Goal: Task Accomplishment & Management: Manage account settings

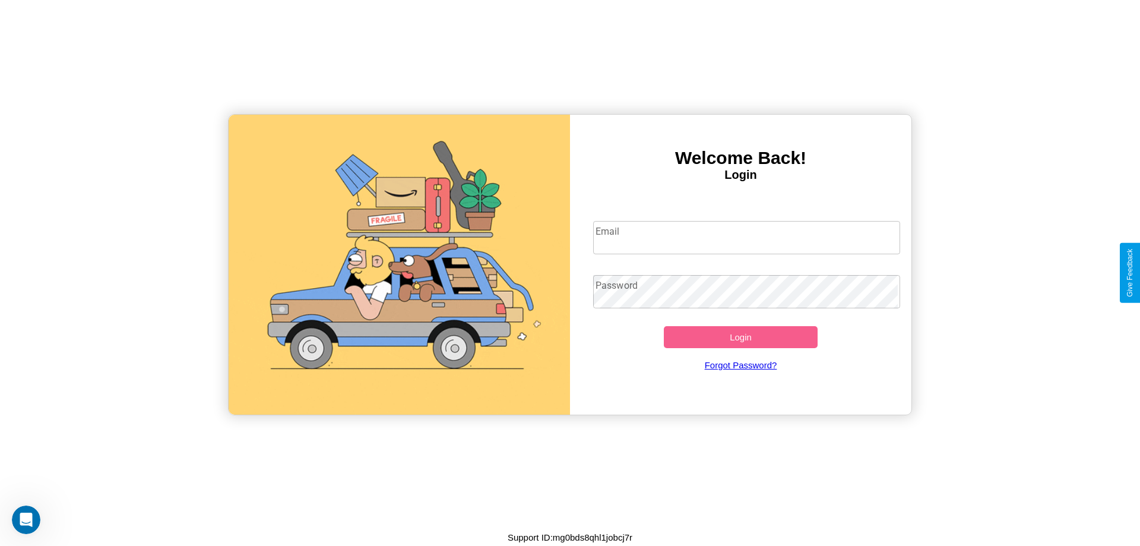
click at [746, 237] on input "Email" at bounding box center [747, 237] width 308 height 33
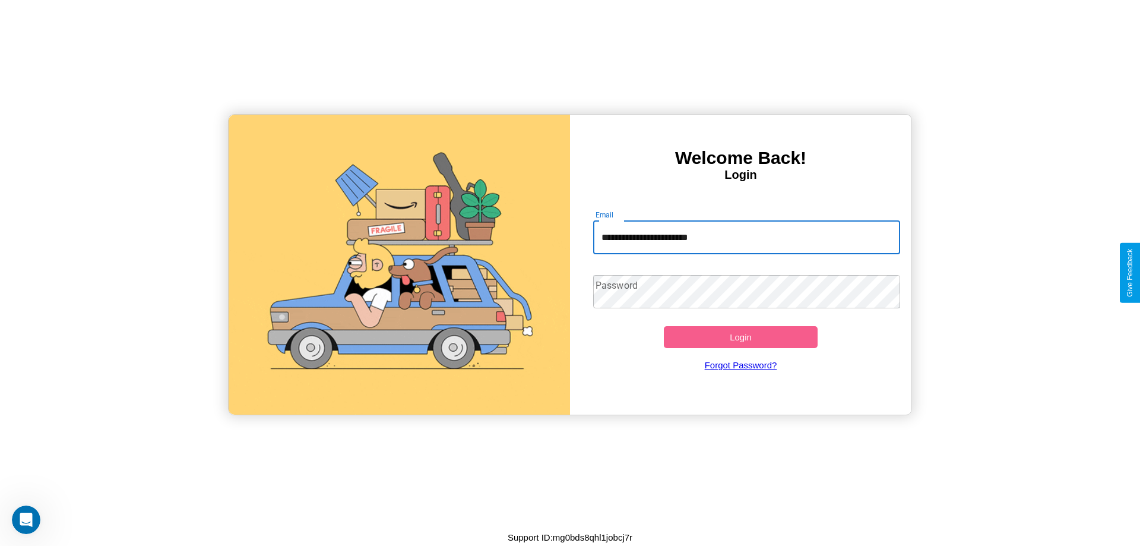
type input "**********"
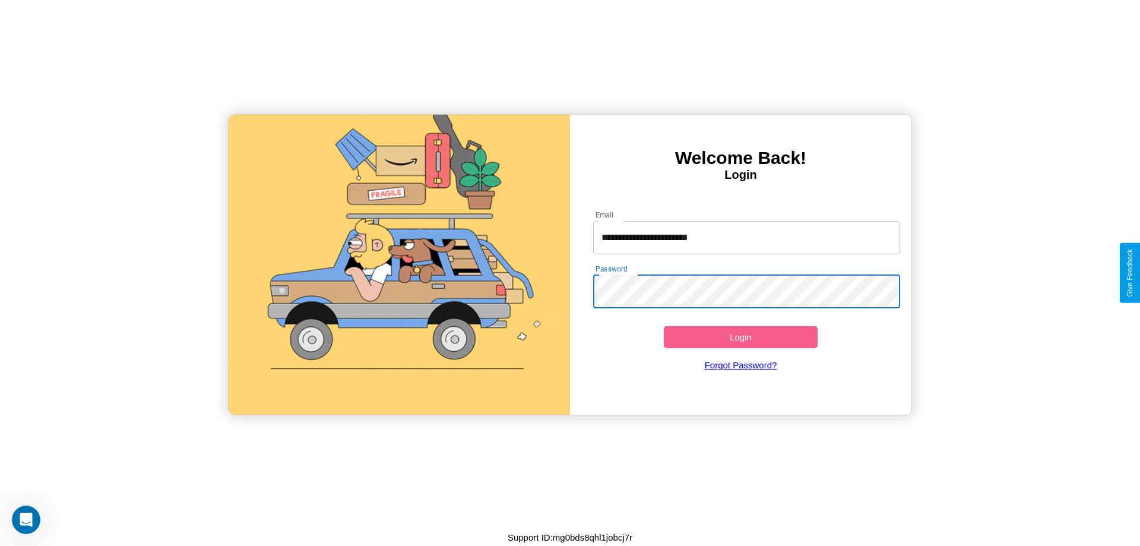
click at [740, 337] on button "Login" at bounding box center [741, 337] width 154 height 22
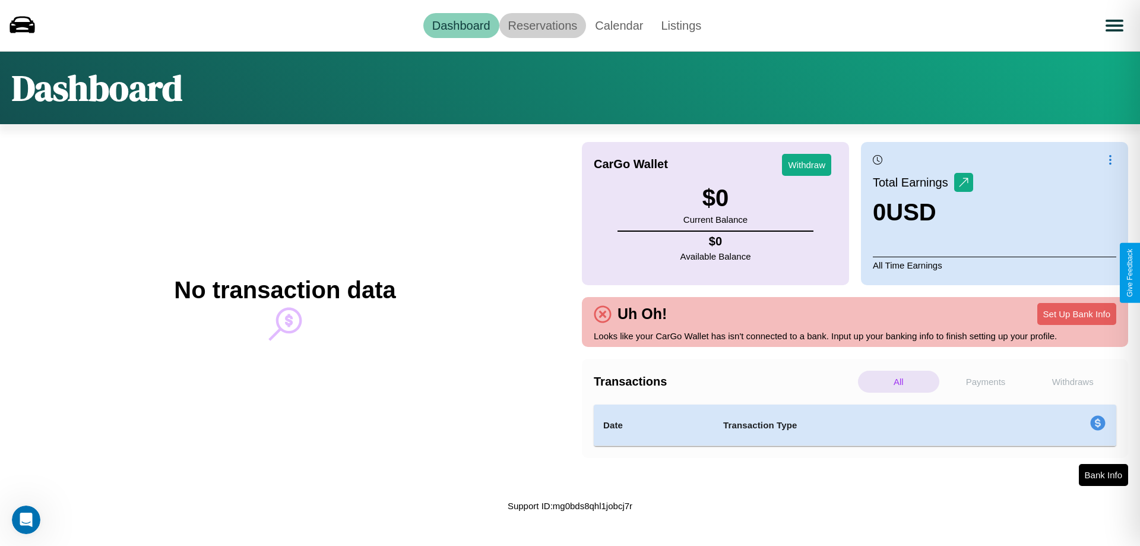
click at [542, 25] on link "Reservations" at bounding box center [542, 25] width 87 height 25
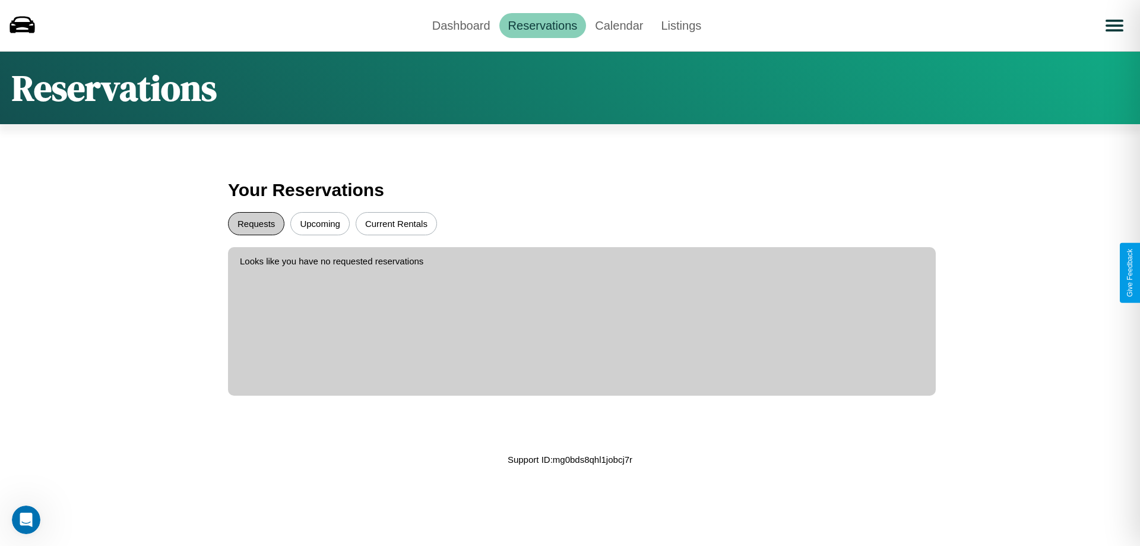
click at [256, 223] on button "Requests" at bounding box center [256, 223] width 56 height 23
click at [396, 223] on button "Current Rentals" at bounding box center [396, 223] width 81 height 23
click at [320, 223] on button "Upcoming" at bounding box center [319, 223] width 59 height 23
click at [619, 25] on link "Calendar" at bounding box center [619, 25] width 66 height 25
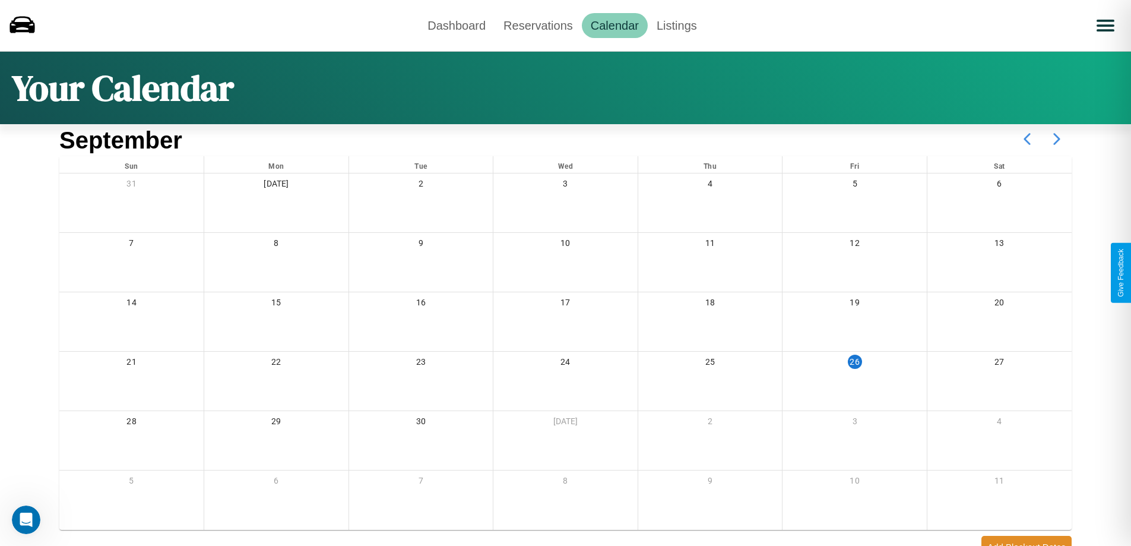
click at [1057, 139] on icon at bounding box center [1057, 139] width 30 height 30
click at [457, 25] on link "Dashboard" at bounding box center [457, 25] width 76 height 25
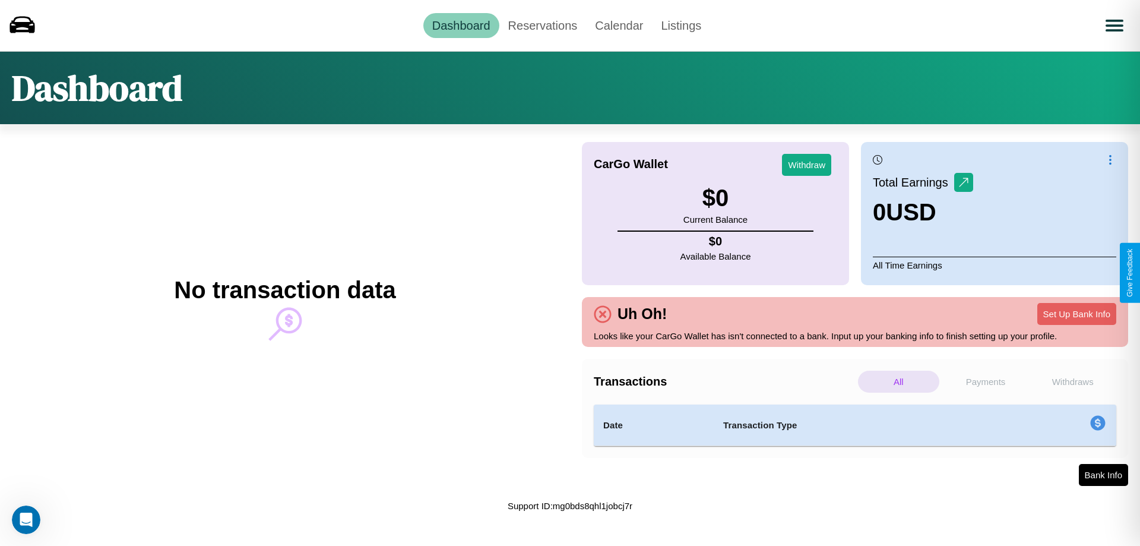
click at [1072, 381] on p "Withdraws" at bounding box center [1072, 381] width 81 height 22
click at [985, 381] on p "Payments" at bounding box center [985, 381] width 81 height 22
click at [1072, 381] on p "Withdraws" at bounding box center [1072, 381] width 81 height 22
click at [1076, 313] on button "Set Up Bank Info" at bounding box center [1076, 314] width 79 height 22
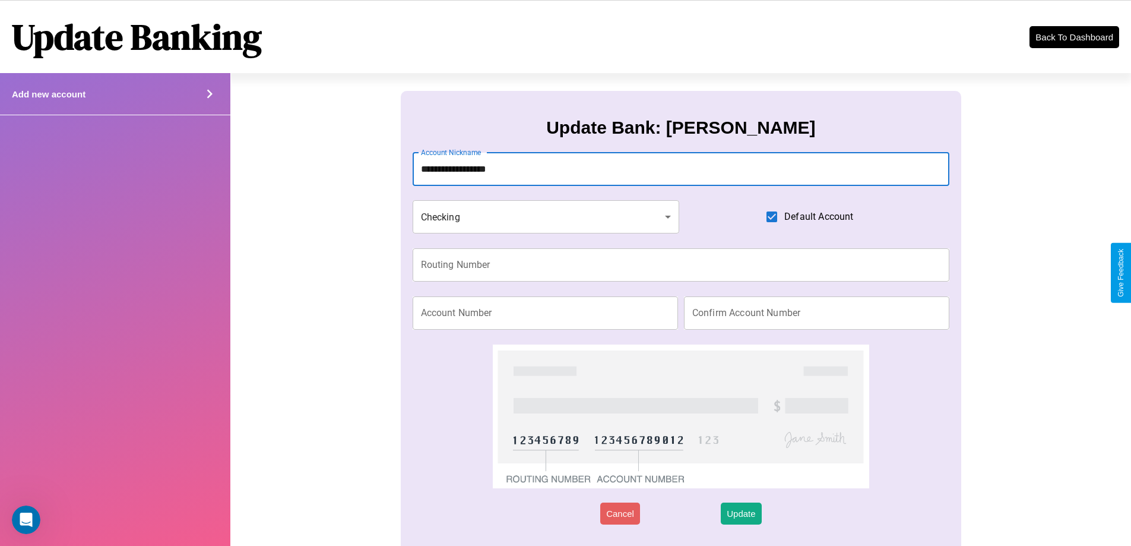
type input "**********"
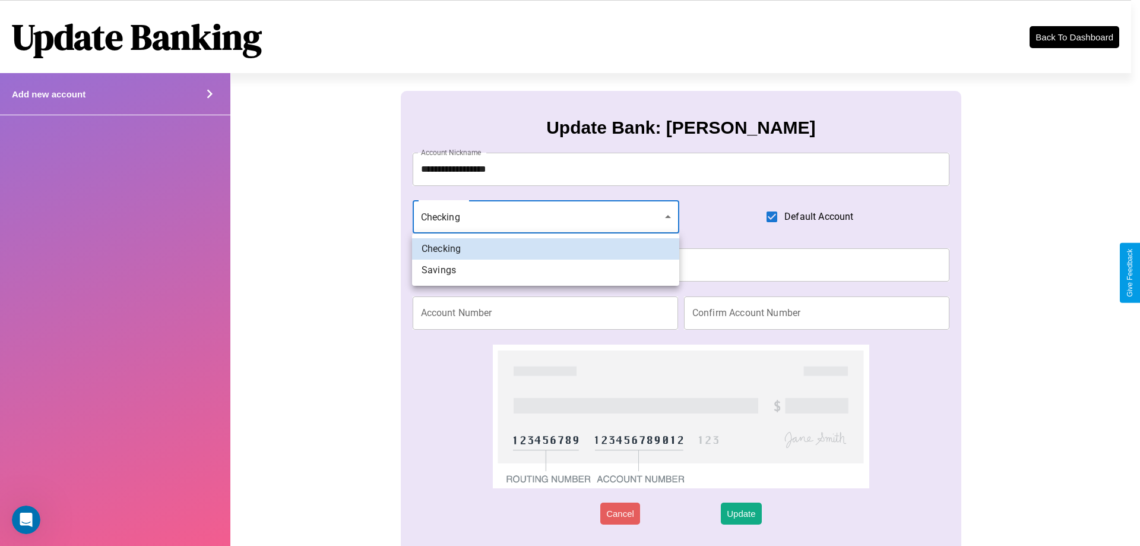
click at [546, 217] on div at bounding box center [570, 273] width 1140 height 546
